Goal: Task Accomplishment & Management: Manage account settings

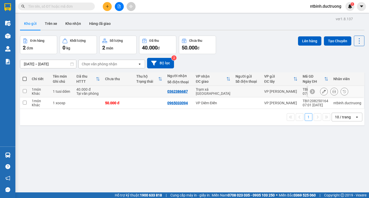
click at [127, 91] on td at bounding box center [117, 92] width 31 height 12
checkbox input "true"
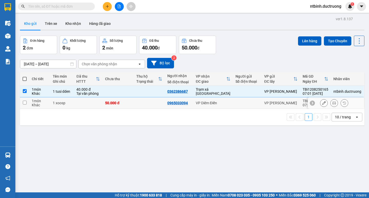
drag, startPoint x: 136, startPoint y: 103, endPoint x: 321, endPoint y: 59, distance: 190.5
click at [139, 103] on td at bounding box center [149, 103] width 31 height 12
checkbox input "true"
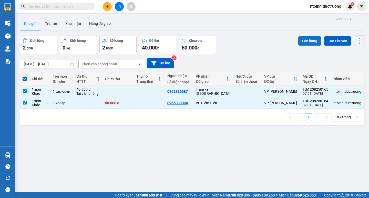
click at [304, 40] on button "Lên hàng" at bounding box center [309, 40] width 23 height 9
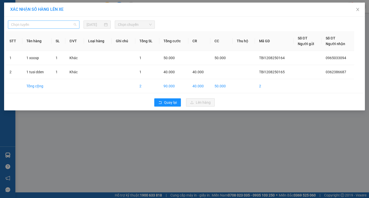
click at [66, 28] on span "Chọn tuyến" at bounding box center [43, 25] width 65 height 8
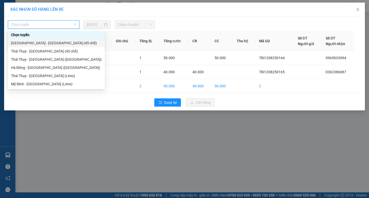
click at [59, 43] on div "[GEOGRAPHIC_DATA] - [GEOGRAPHIC_DATA] (45 chỗ)" at bounding box center [56, 43] width 91 height 6
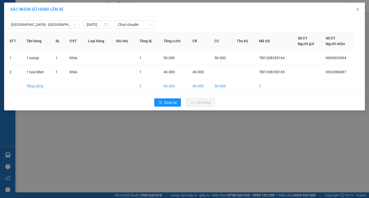
click at [134, 29] on div "[GEOGRAPHIC_DATA] - [GEOGRAPHIC_DATA] (45 chỗ) [DATE] Chọn chuyến STT Tên hàng …" at bounding box center [184, 64] width 361 height 94
click at [130, 24] on span "Chọn chuyến" at bounding box center [135, 25] width 34 height 8
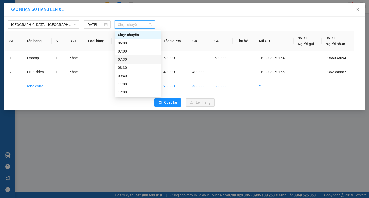
click at [130, 56] on div "07:30" at bounding box center [138, 59] width 46 height 8
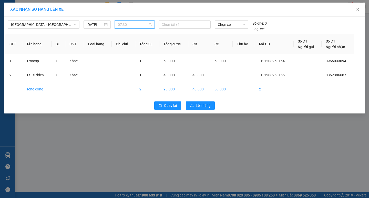
click at [127, 24] on span "07:30" at bounding box center [135, 25] width 34 height 8
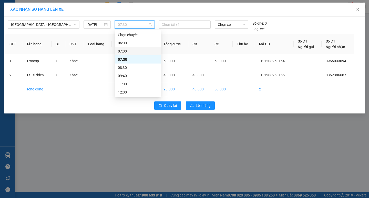
click at [129, 49] on div "07:00" at bounding box center [138, 51] width 40 height 6
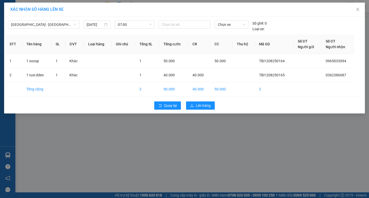
drag, startPoint x: 210, startPoint y: 118, endPoint x: 207, endPoint y: 114, distance: 4.2
click at [207, 114] on div "XÁC NHẬN SỐ HÀNG LÊN XE [GEOGRAPHIC_DATA] - [GEOGRAPHIC_DATA] (45 chỗ) [DATE] 0…" at bounding box center [184, 99] width 369 height 198
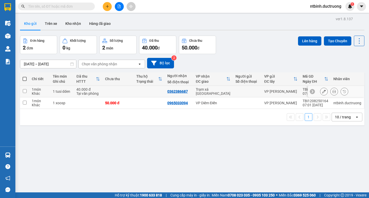
drag, startPoint x: 127, startPoint y: 89, endPoint x: 140, endPoint y: 108, distance: 22.2
click at [128, 90] on td at bounding box center [117, 92] width 31 height 12
checkbox input "true"
drag, startPoint x: 140, startPoint y: 108, endPoint x: 148, endPoint y: 106, distance: 8.6
click at [141, 108] on td at bounding box center [149, 103] width 31 height 12
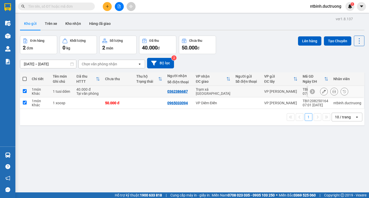
checkbox input "true"
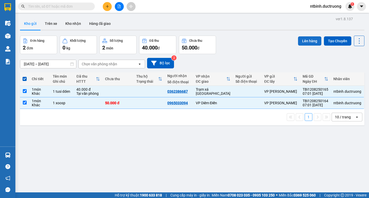
click at [308, 43] on button "Lên hàng" at bounding box center [309, 40] width 23 height 9
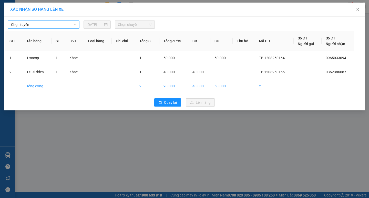
click at [39, 24] on span "Chọn tuyến" at bounding box center [43, 25] width 65 height 8
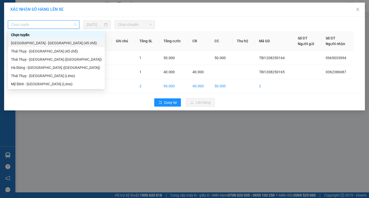
drag, startPoint x: 48, startPoint y: 44, endPoint x: 97, endPoint y: 33, distance: 49.6
click at [49, 44] on div "[GEOGRAPHIC_DATA] - [GEOGRAPHIC_DATA] (45 chỗ)" at bounding box center [56, 43] width 91 height 6
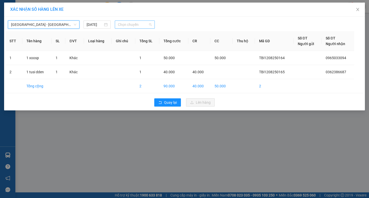
click at [146, 25] on span "Chọn chuyến" at bounding box center [135, 25] width 34 height 8
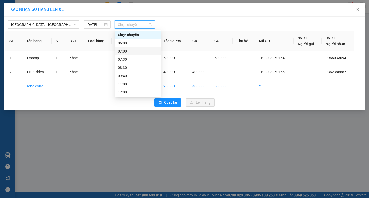
click at [140, 54] on div "07:00" at bounding box center [138, 51] width 40 height 6
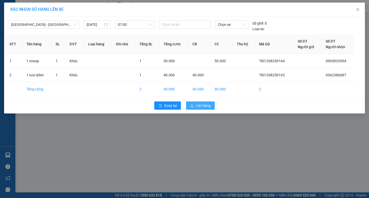
click at [205, 108] on span "Lên hàng" at bounding box center [203, 106] width 15 height 6
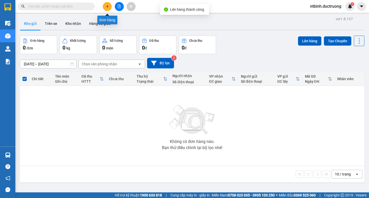
click at [110, 7] on button at bounding box center [107, 6] width 9 height 9
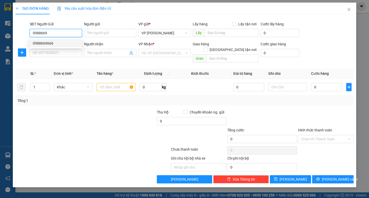
click at [55, 40] on div "0988669666" at bounding box center [56, 43] width 46 height 6
type input "0988669666"
click at [57, 52] on input "SĐT Người Nhận *" at bounding box center [56, 53] width 52 height 8
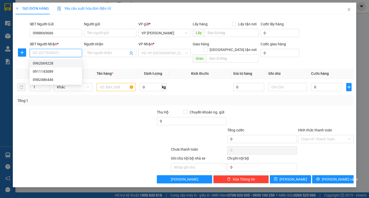
click at [68, 64] on div "0962069228" at bounding box center [56, 63] width 46 height 6
type input "0962069228"
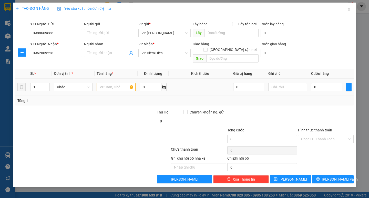
click at [109, 86] on div at bounding box center [116, 87] width 39 height 10
click at [113, 83] on input "text" at bounding box center [116, 87] width 39 height 8
type input "2 catong"
click at [320, 83] on input "0" at bounding box center [326, 87] width 31 height 8
click at [315, 83] on input "0" at bounding box center [326, 87] width 31 height 8
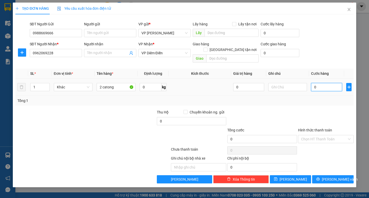
type input "10"
type input "100"
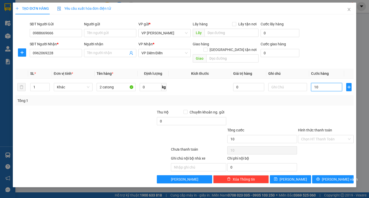
type input "100"
type input "100.000"
click at [317, 100] on div "Transit Pickup Surcharge Ids Transit Deliver Surcharge Ids Transit Deliver Surc…" at bounding box center [184, 100] width 338 height 165
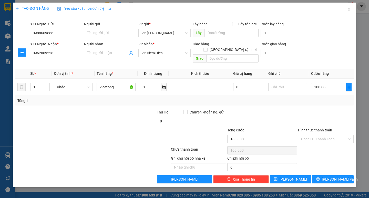
click at [328, 179] on div "TẠO ĐƠN HÀNG Yêu cầu xuất hóa đơn điện tử Transit Pickup Surcharge Ids Transit …" at bounding box center [184, 95] width 343 height 185
click at [332, 176] on span "[PERSON_NAME] và In" at bounding box center [340, 179] width 36 height 6
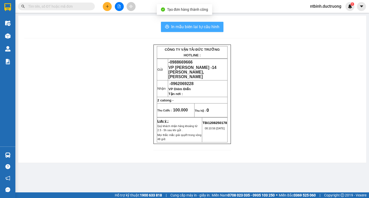
click at [195, 27] on span "In mẫu biên lai tự cấu hình" at bounding box center [195, 27] width 48 height 6
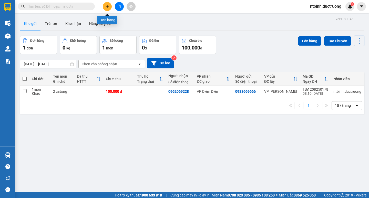
click at [104, 4] on button at bounding box center [107, 6] width 9 height 9
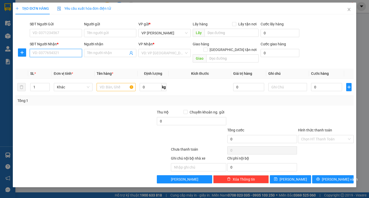
click at [58, 51] on input "SĐT Người Nhận *" at bounding box center [56, 53] width 52 height 8
click at [56, 60] on div "0868586269 - a Cường" at bounding box center [56, 63] width 46 height 6
type input "0868586269"
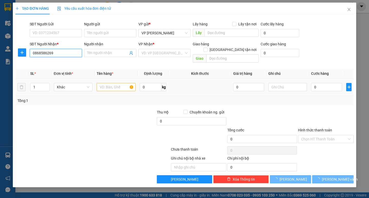
type input "a Cường"
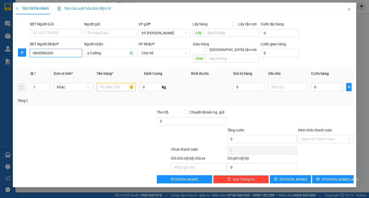
type input "0868586269"
click at [109, 84] on input "text" at bounding box center [116, 87] width 39 height 8
type input "1 hộp đen"
click at [312, 83] on input "0" at bounding box center [326, 87] width 31 height 8
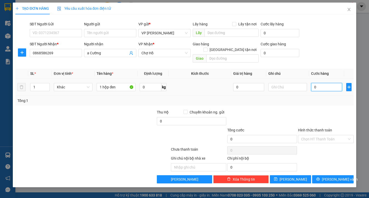
type input "40"
click at [321, 114] on div at bounding box center [325, 118] width 57 height 18
type input "40.000"
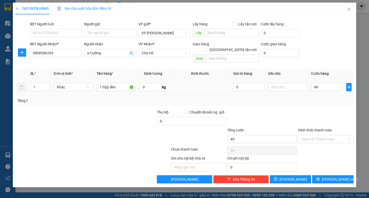
type input "40.000"
click at [330, 176] on span "[PERSON_NAME] và In" at bounding box center [340, 179] width 36 height 6
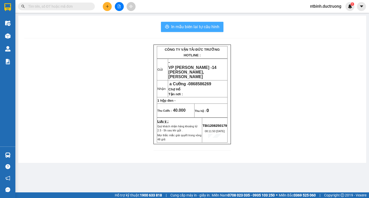
click at [206, 27] on span "In mẫu biên lai tự cấu hình" at bounding box center [195, 27] width 48 height 6
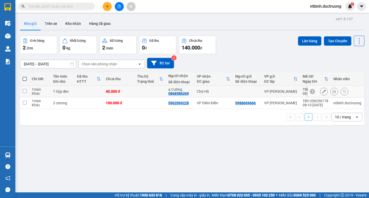
click at [154, 91] on td at bounding box center [149, 92] width 31 height 12
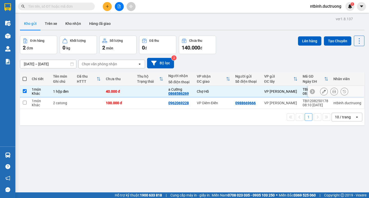
click at [148, 104] on td at bounding box center [149, 103] width 31 height 12
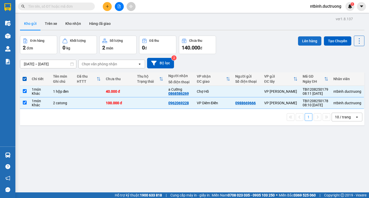
click at [300, 43] on button "Lên hàng" at bounding box center [309, 40] width 23 height 9
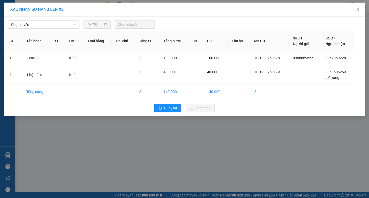
click at [46, 30] on div "Chọn tuyến [DATE] Chọn chuyến STT Tên hàng SL ĐVT Loại hàng Ghi chú Tổng SL Tổn…" at bounding box center [184, 66] width 361 height 99
click at [48, 28] on span "Chọn tuyến" at bounding box center [43, 25] width 65 height 8
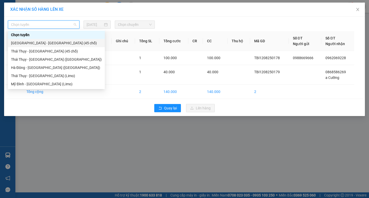
click at [51, 43] on div "[GEOGRAPHIC_DATA] - [GEOGRAPHIC_DATA] (45 chỗ)" at bounding box center [56, 43] width 91 height 6
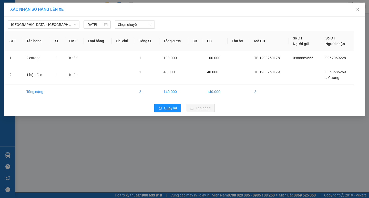
click at [159, 27] on div at bounding box center [230, 24] width 148 height 8
click at [142, 28] on div "[GEOGRAPHIC_DATA] - [GEOGRAPHIC_DATA] (45 chỗ) [DATE] Chọn chuyến STT Tên hàng …" at bounding box center [184, 66] width 361 height 99
click at [139, 26] on span "Chọn chuyến" at bounding box center [135, 25] width 34 height 8
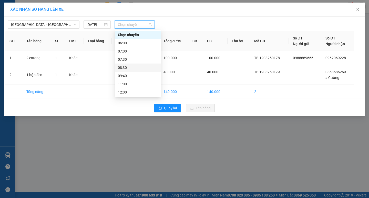
click at [135, 66] on div "08:30" at bounding box center [138, 68] width 40 height 6
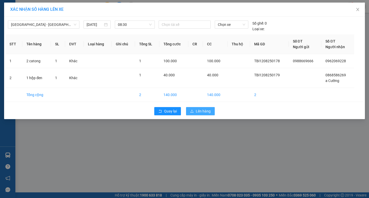
click at [195, 110] on button "Lên hàng" at bounding box center [200, 111] width 29 height 8
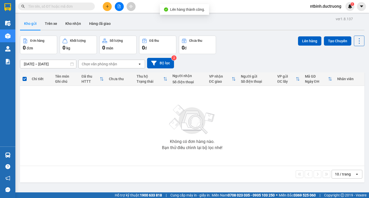
click at [121, 7] on button at bounding box center [119, 6] width 9 height 9
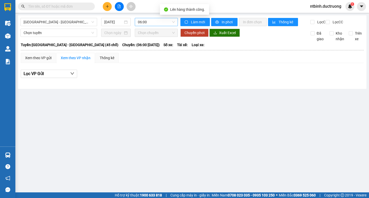
click at [147, 19] on span "06:00" at bounding box center [156, 22] width 37 height 8
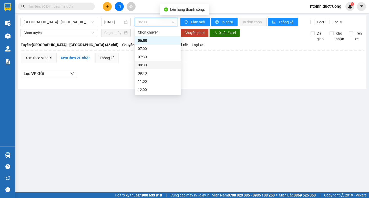
click at [152, 62] on div "08:30" at bounding box center [158, 65] width 40 height 6
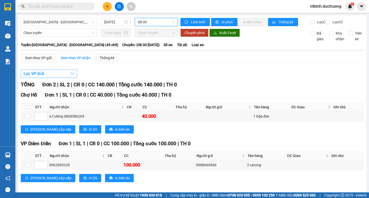
click at [57, 77] on button "Lọc VP Gửi" at bounding box center [49, 74] width 56 height 8
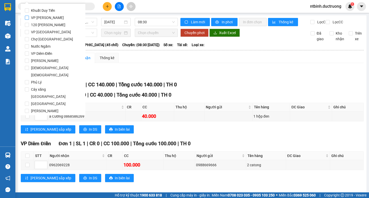
click at [53, 18] on span "VP [PERSON_NAME]" at bounding box center [47, 17] width 37 height 7
click at [29, 18] on input "VP [PERSON_NAME]" at bounding box center [27, 18] width 4 height 4
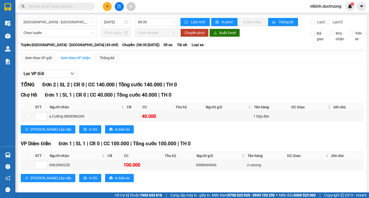
click at [17, 106] on main "[GEOGRAPHIC_DATA] - [GEOGRAPHIC_DATA] (45 chỗ) [DATE] 08:30 Làm mới In phơi In …" at bounding box center [184, 96] width 369 height 192
click at [39, 77] on span "Lọc VP Gửi" at bounding box center [34, 73] width 20 height 6
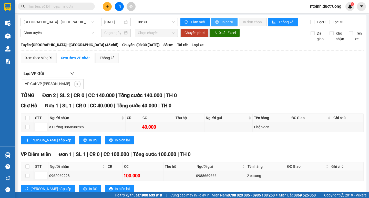
click at [222, 20] on span "In phơi" at bounding box center [228, 22] width 12 height 6
click at [14, 35] on div "Kho hàng mới" at bounding box center [7, 35] width 15 height 13
